Goal: Find specific page/section: Find specific page/section

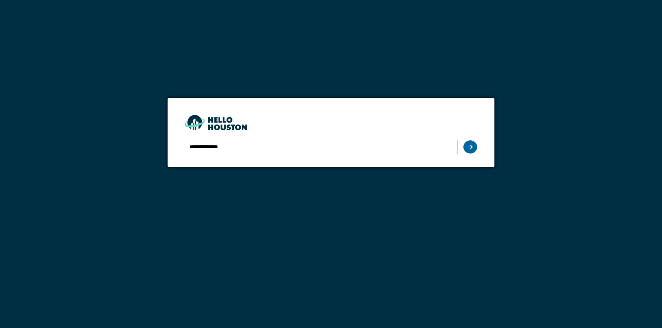
click at [469, 147] on icon at bounding box center [470, 147] width 5 height 6
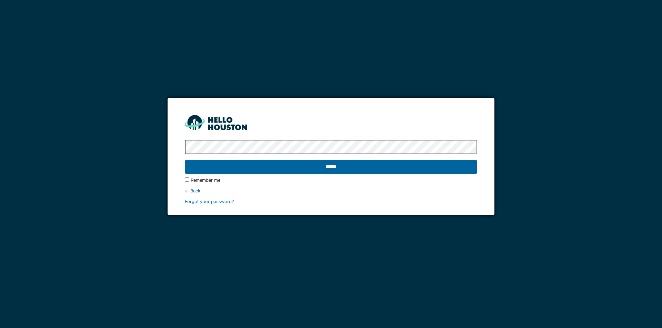
click at [332, 167] on input "******" at bounding box center [331, 167] width 292 height 14
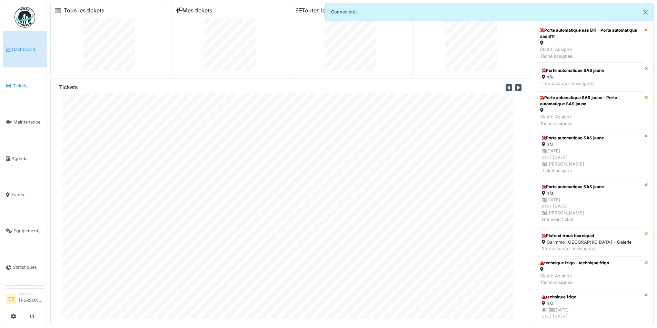
click at [15, 83] on span "Tickets" at bounding box center [28, 86] width 31 height 7
